Goal: Find specific page/section: Find specific page/section

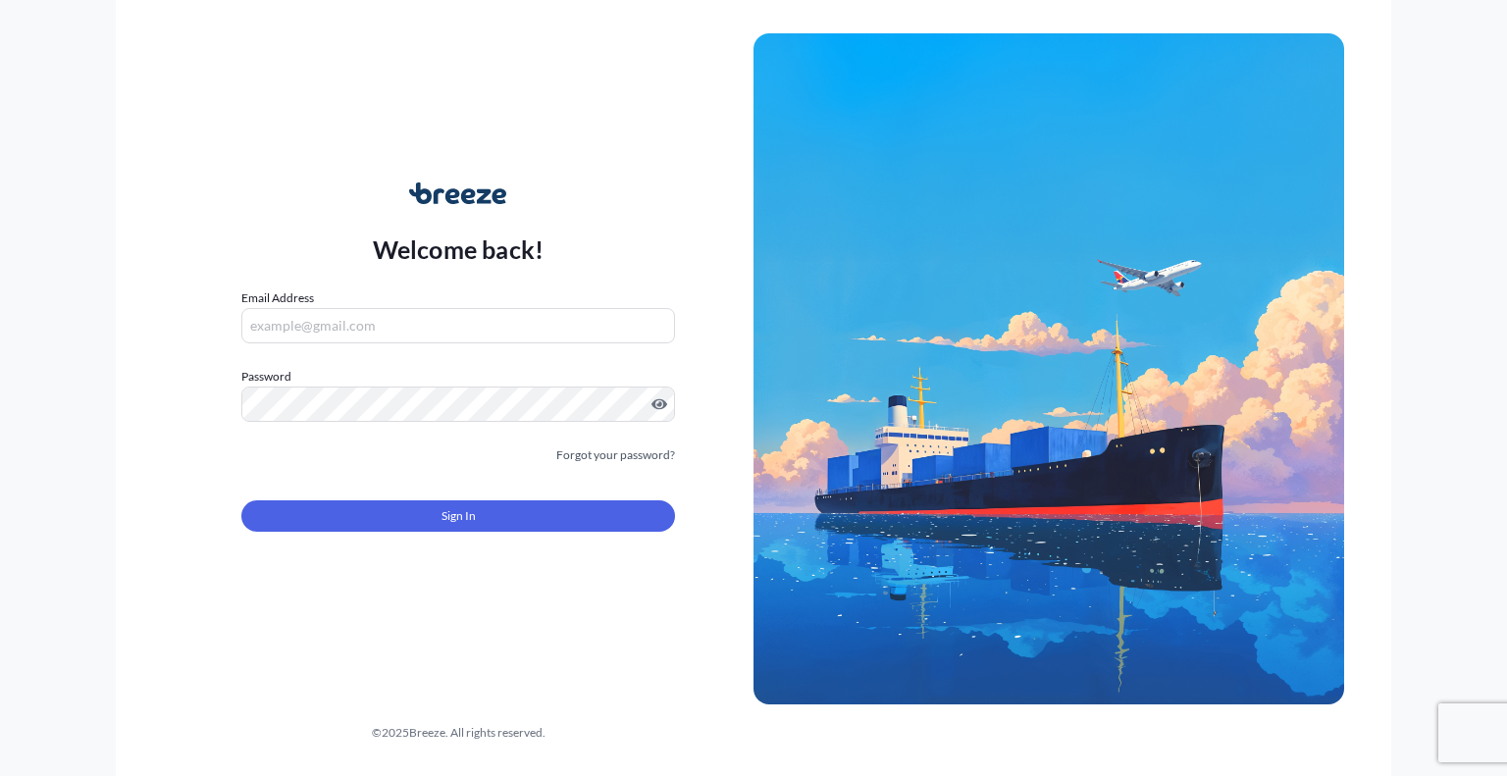
type input "[EMAIL_ADDRESS][PERSON_NAME][DOMAIN_NAME]"
click at [553, 501] on button "Sign In" at bounding box center [458, 515] width 434 height 31
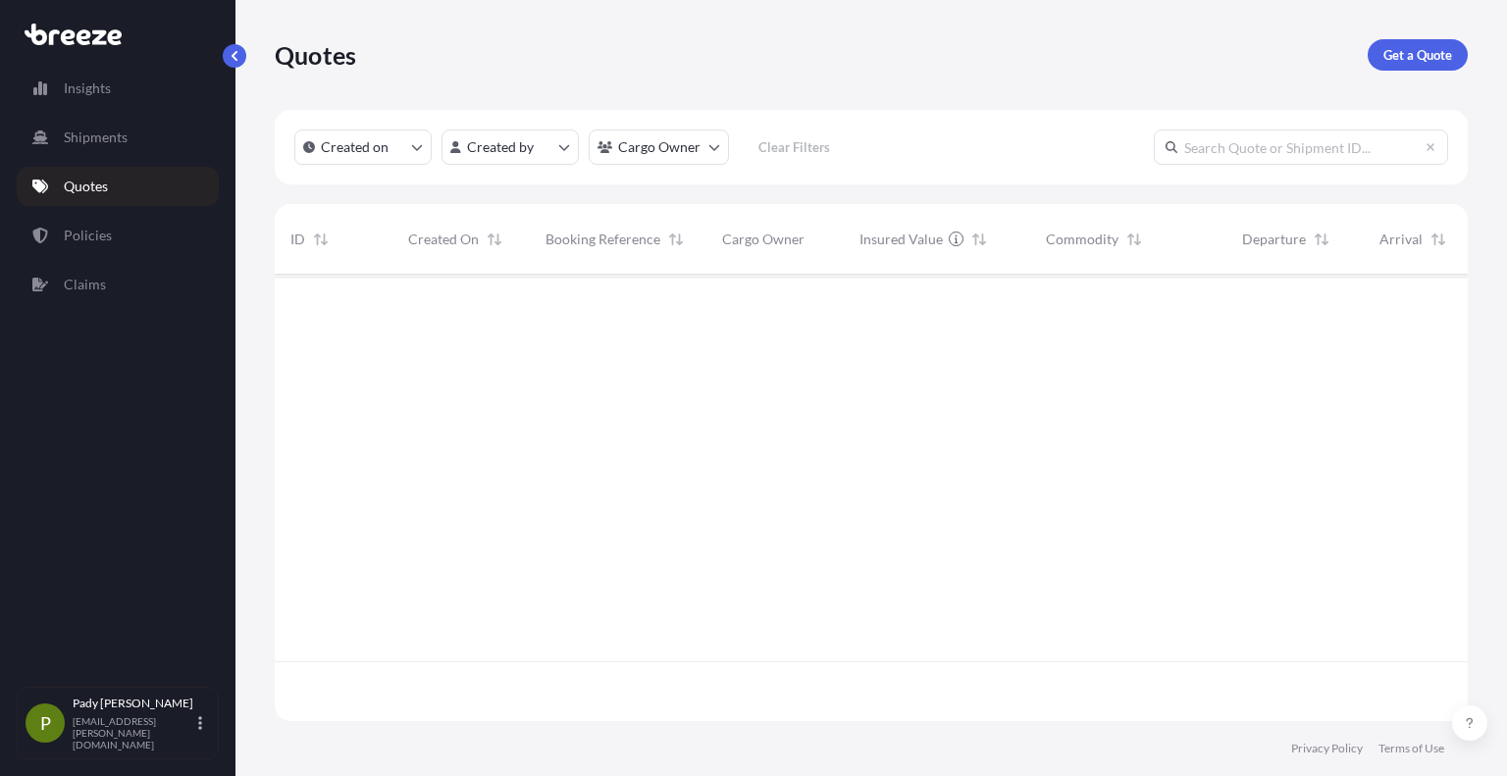
scroll to position [502, 1178]
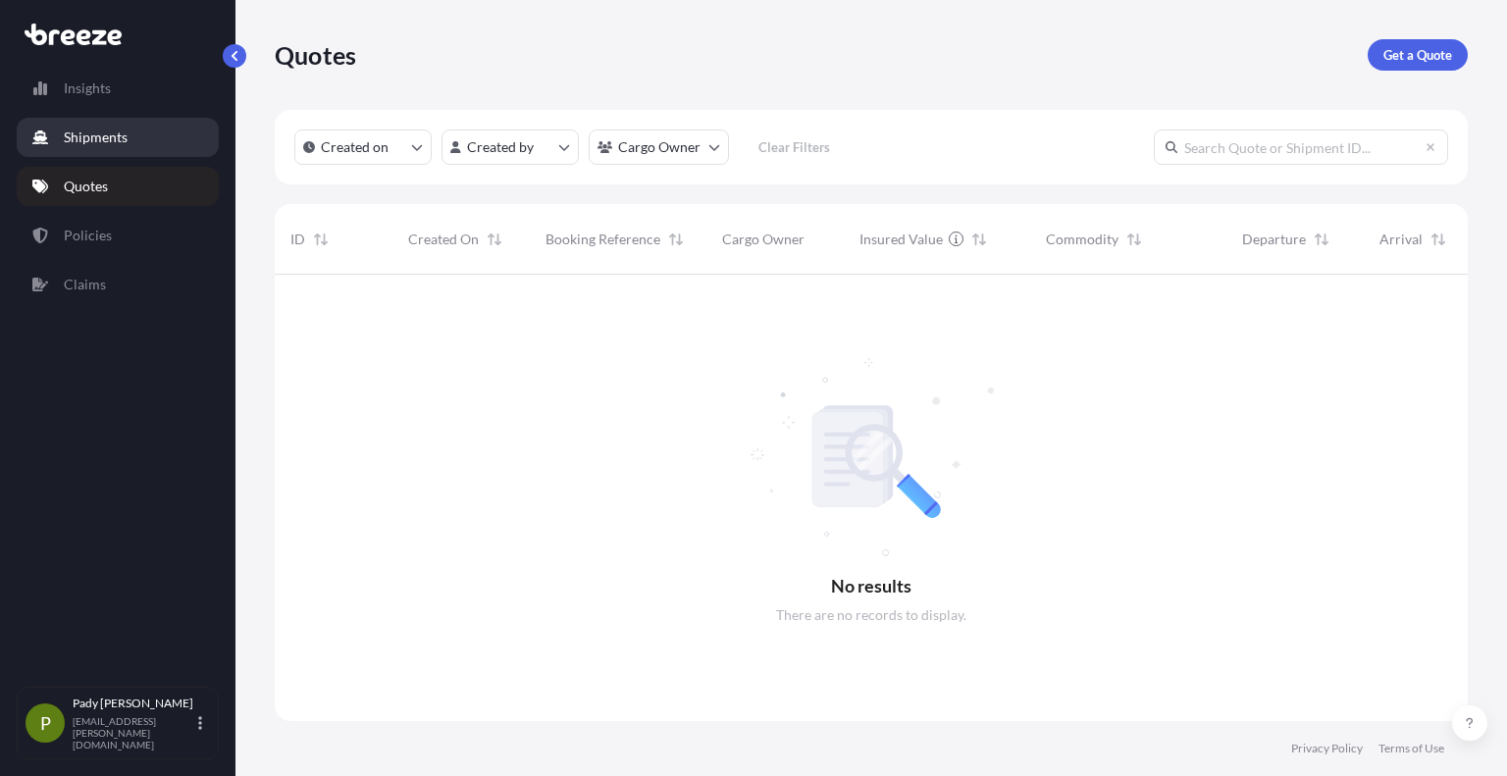
click at [150, 143] on link "Shipments" at bounding box center [118, 137] width 202 height 39
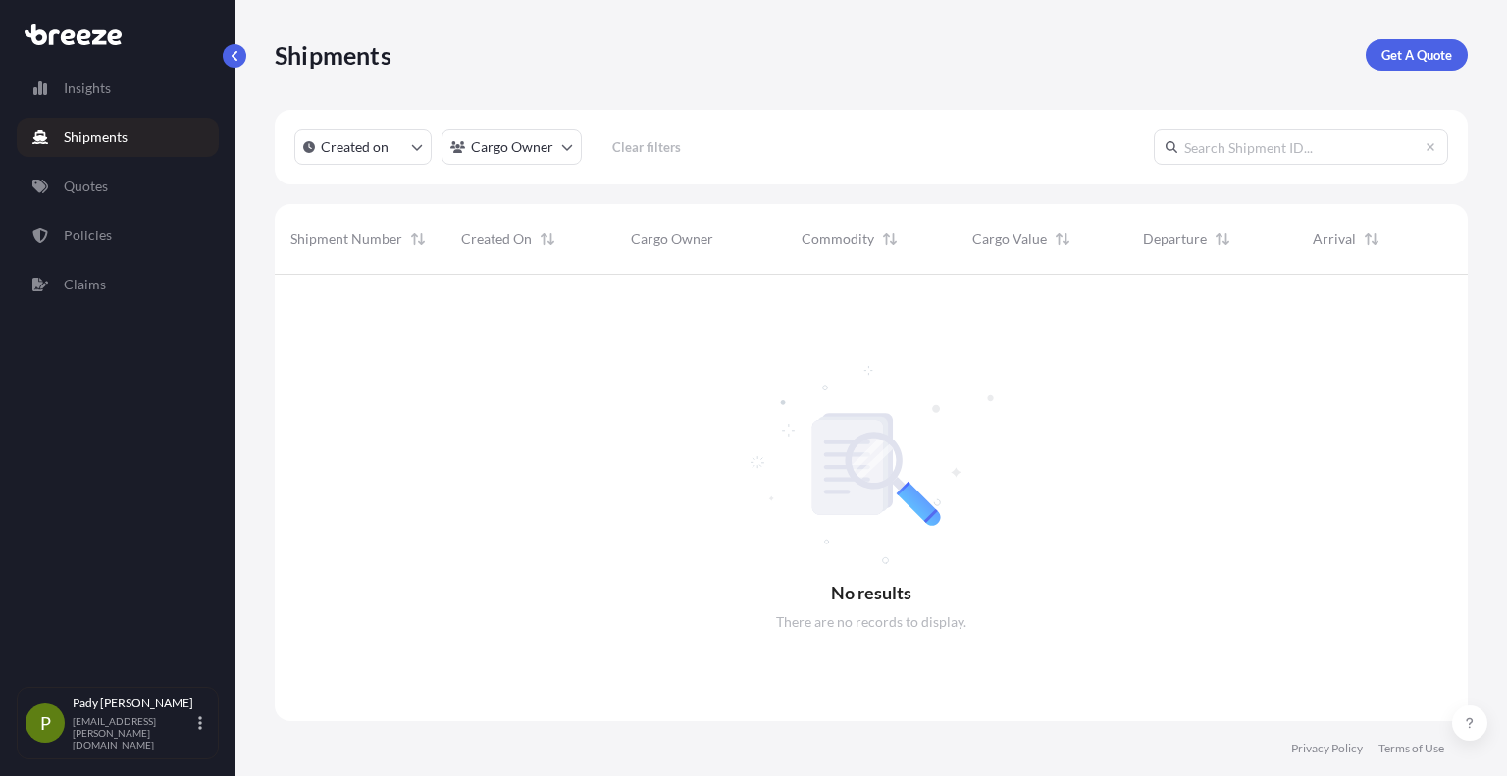
scroll to position [502, 1178]
click at [133, 172] on link "Quotes" at bounding box center [118, 186] width 202 height 39
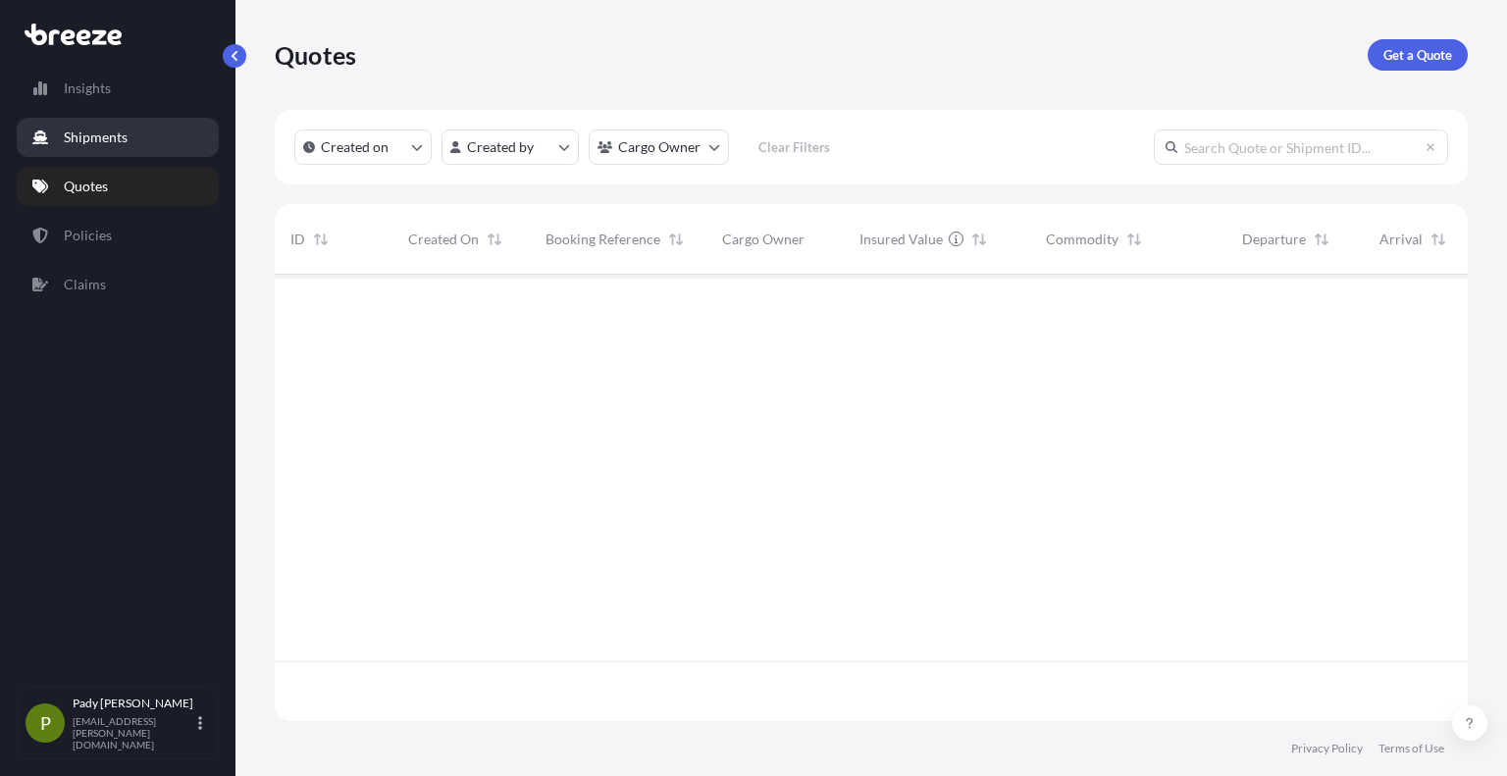
scroll to position [502, 1178]
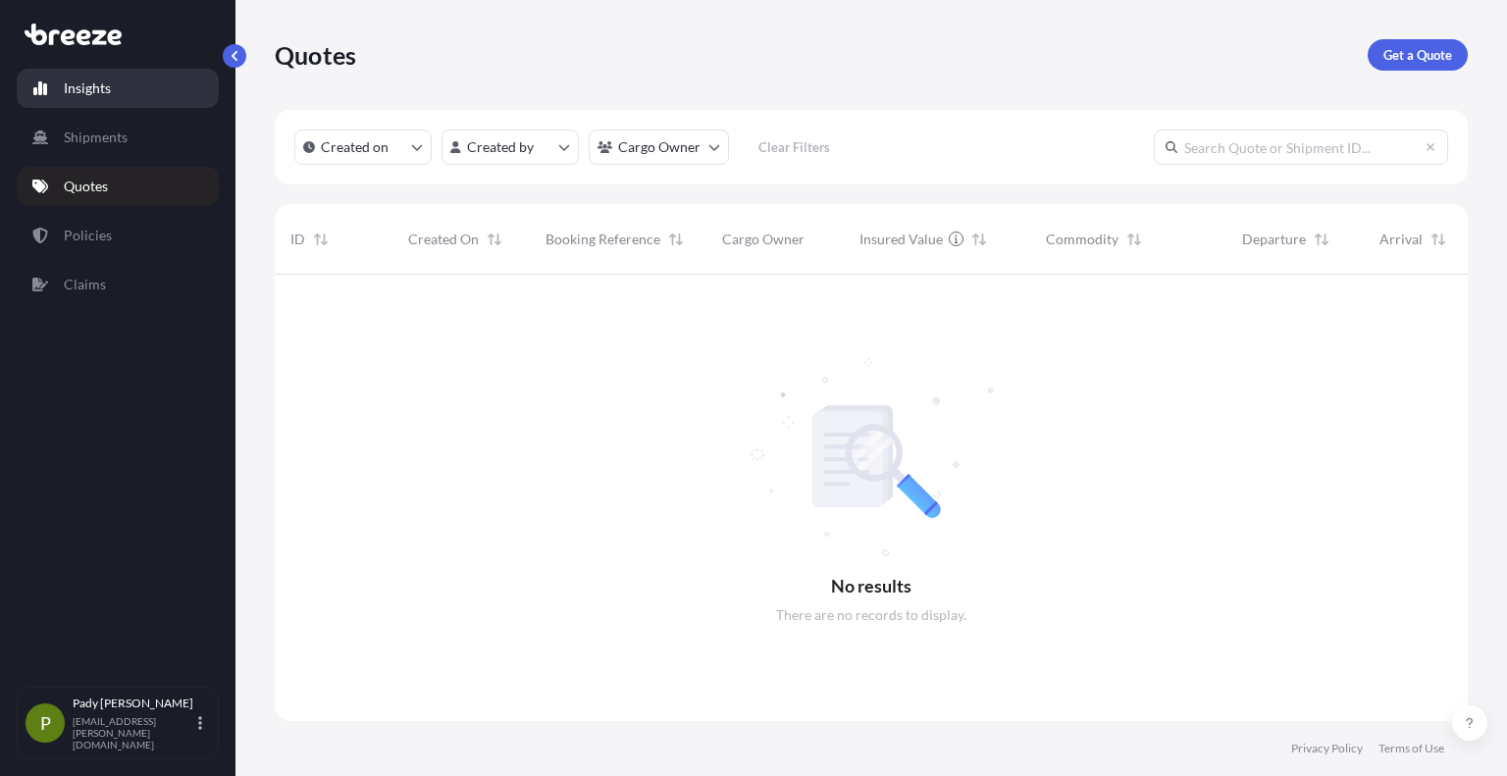
click at [135, 86] on link "Insights" at bounding box center [118, 88] width 202 height 39
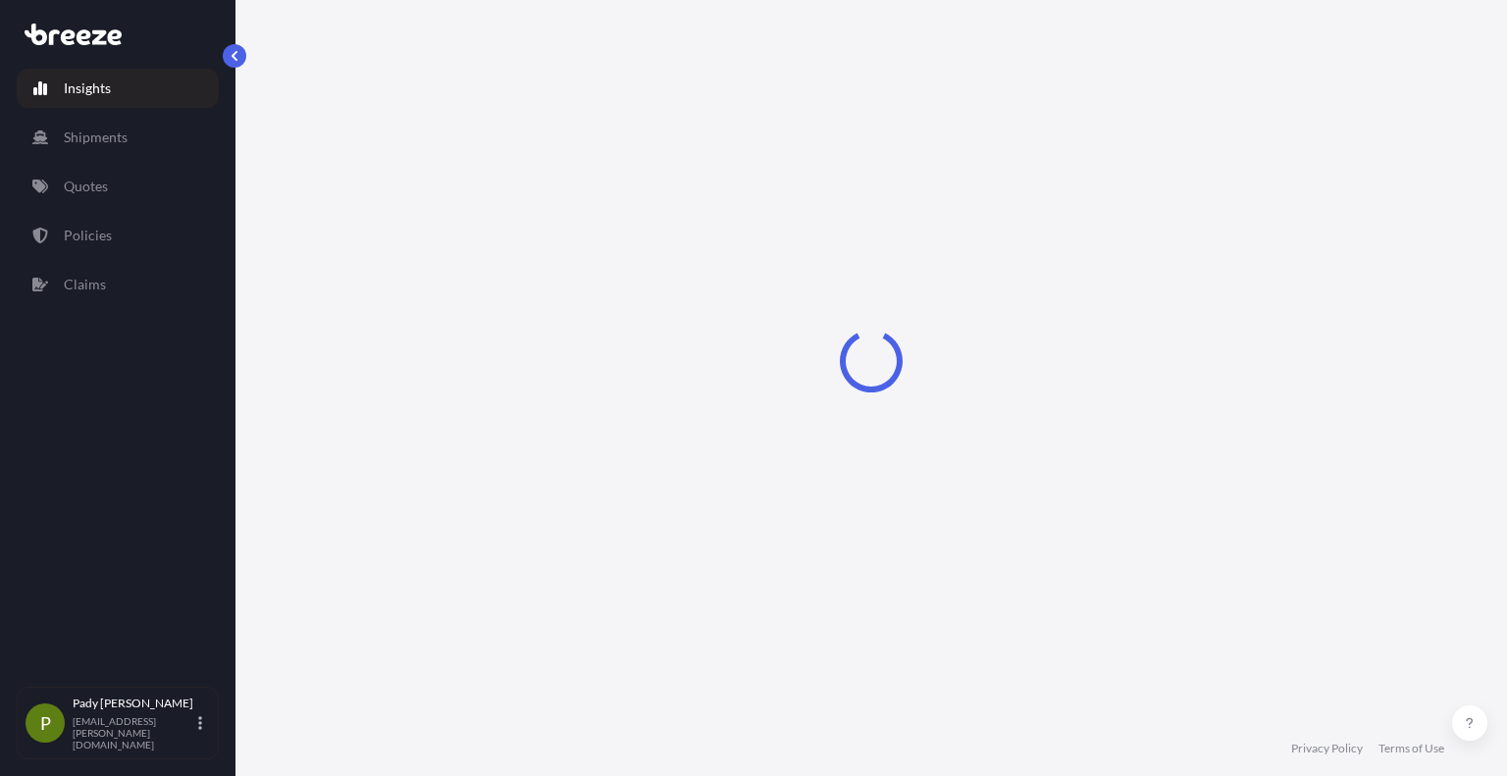
select select "2025"
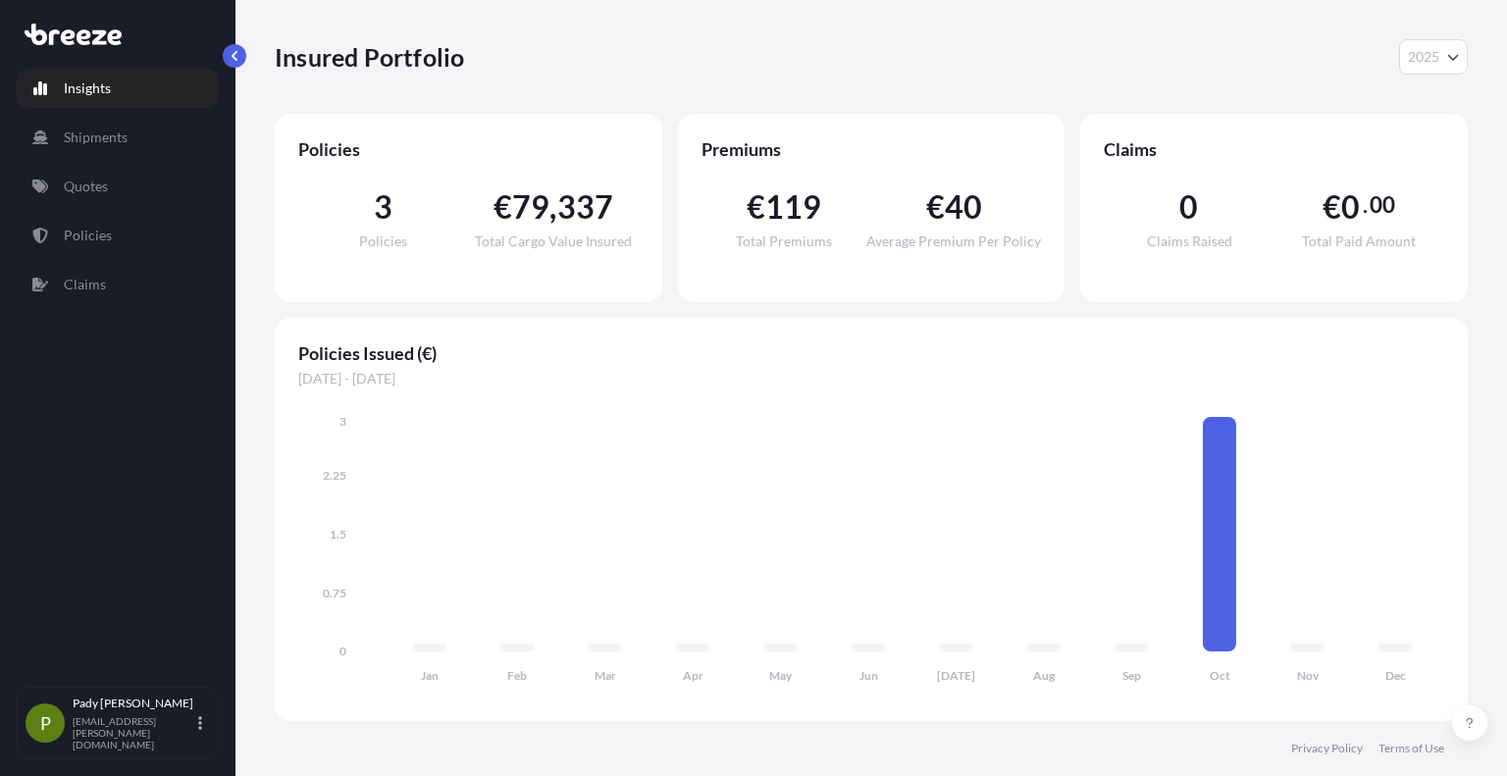
click at [122, 257] on div "Insights Shipments Quotes Policies Claims" at bounding box center [118, 369] width 202 height 636
click at [122, 253] on link "Policies" at bounding box center [118, 235] width 202 height 39
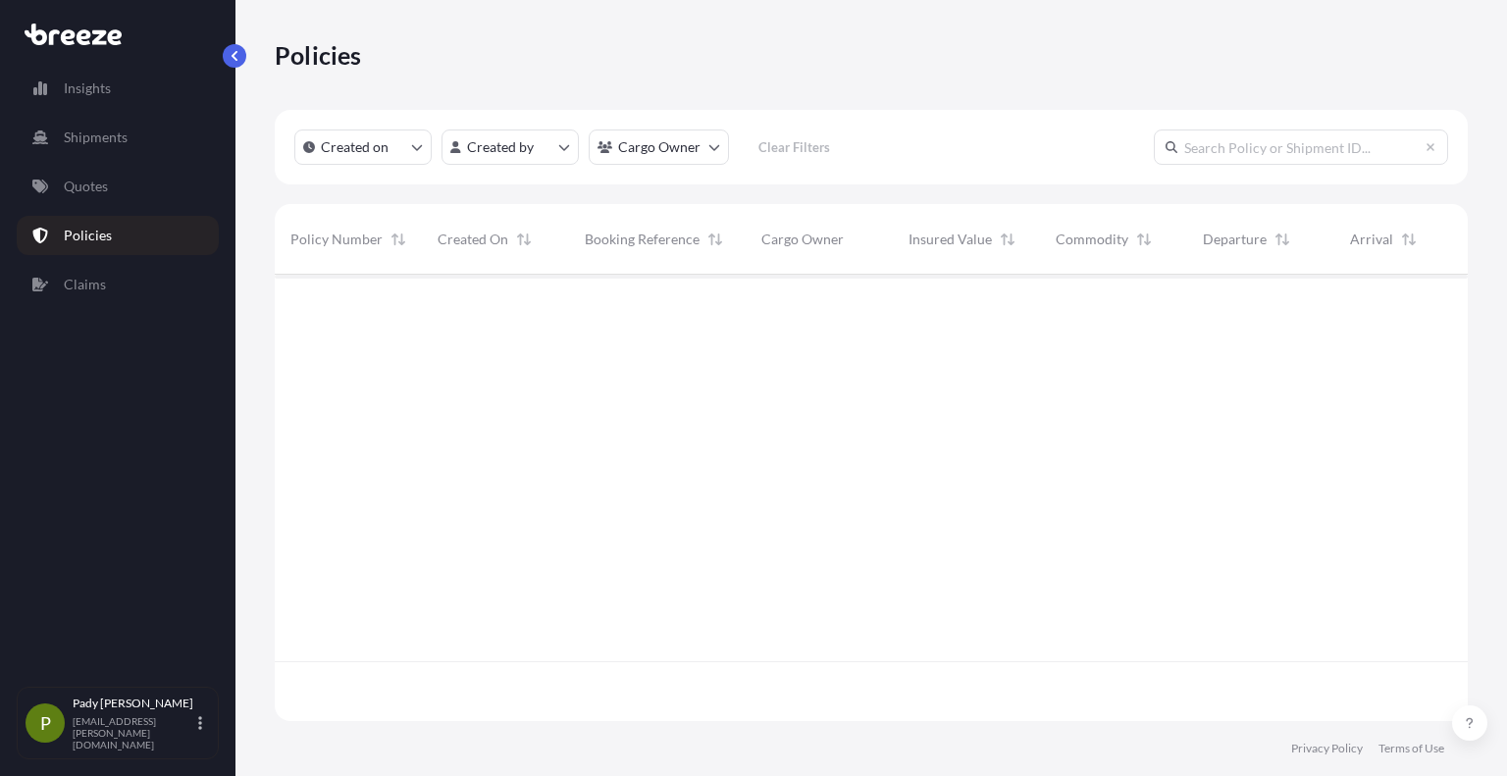
scroll to position [443, 1178]
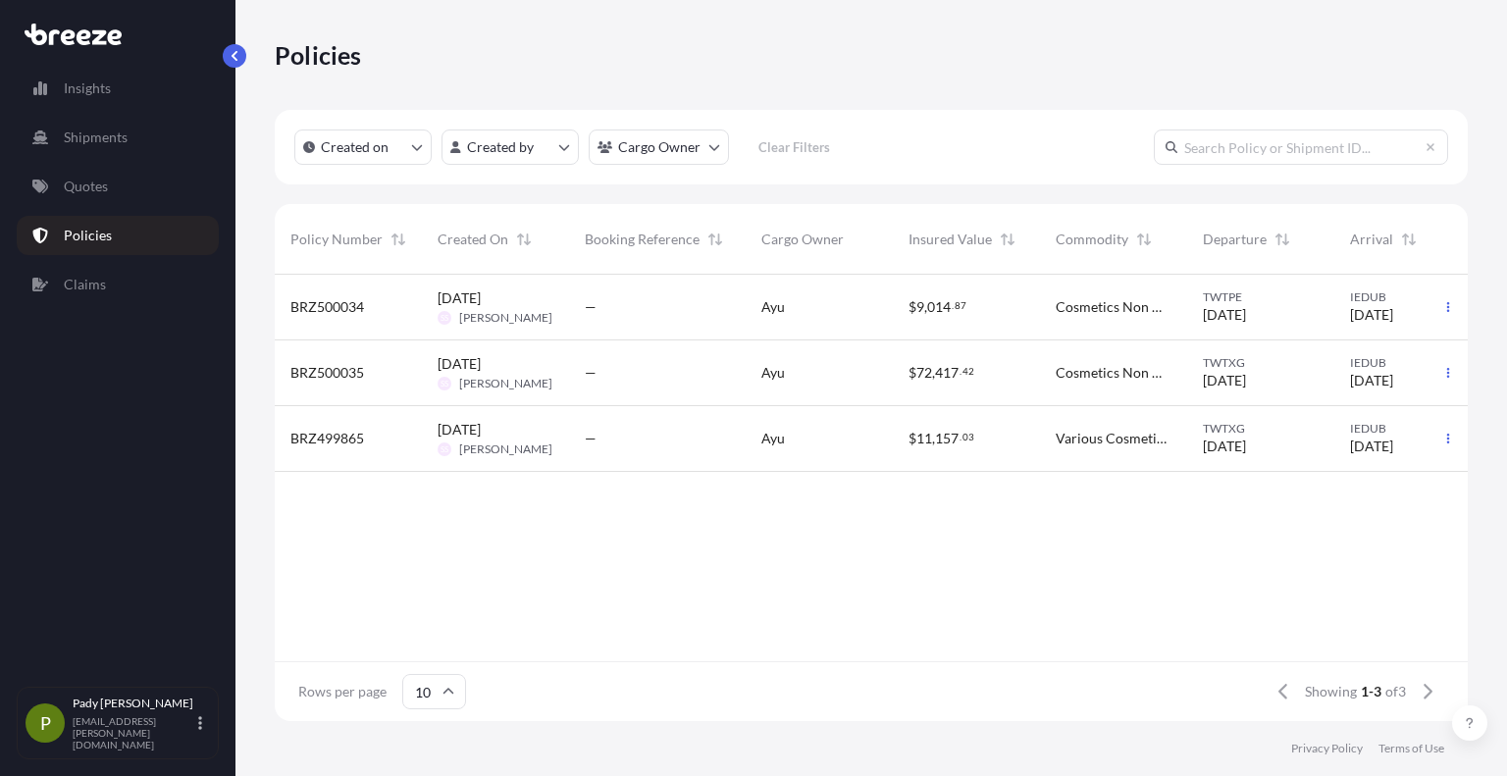
click at [620, 323] on div "—" at bounding box center [657, 308] width 177 height 66
